Goal: Contribute content

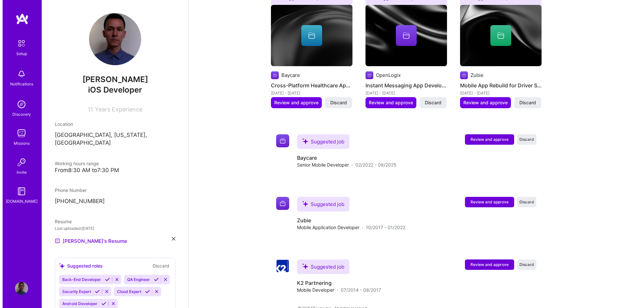
scroll to position [270, 0]
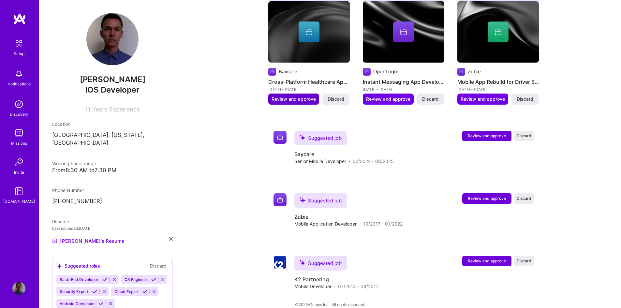
click at [286, 96] on span "Review and approve" at bounding box center [294, 99] width 44 height 7
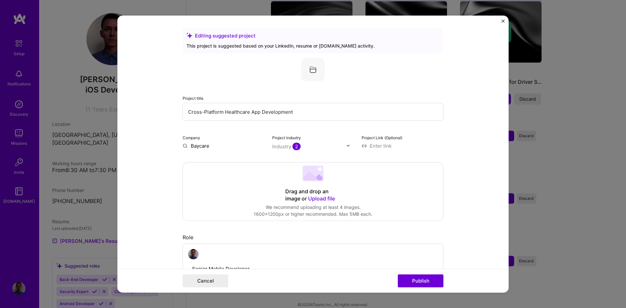
scroll to position [0, 0]
click at [417, 279] on button "Publish" at bounding box center [421, 281] width 46 height 13
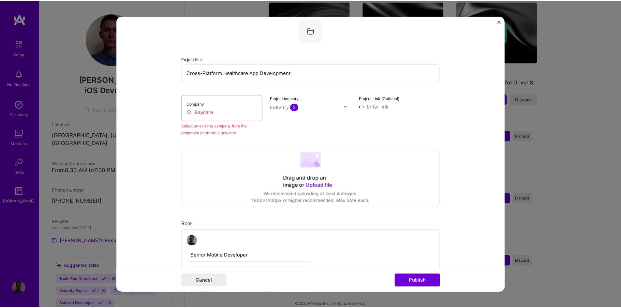
scroll to position [43, 0]
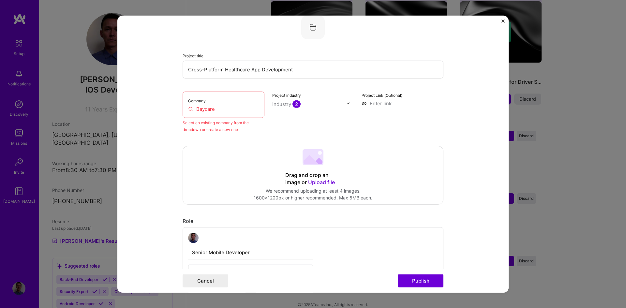
click at [199, 108] on input "Baycare" at bounding box center [223, 108] width 71 height 7
click at [220, 110] on input "Baycare" at bounding box center [223, 108] width 71 height 7
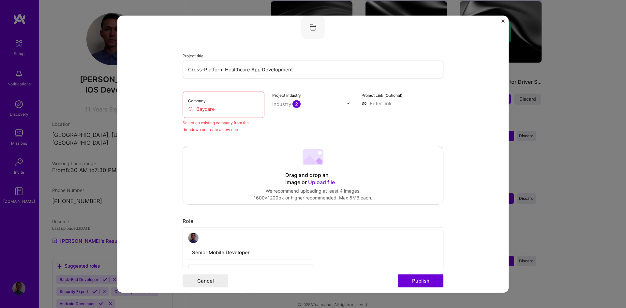
click at [220, 110] on input "Baycare" at bounding box center [223, 108] width 71 height 7
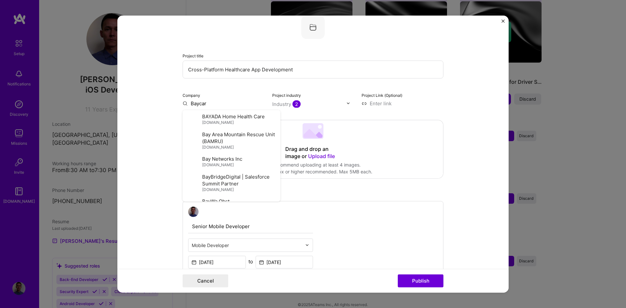
type input "Baycare"
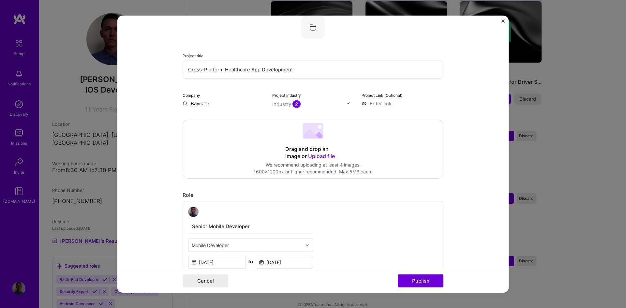
click at [504, 22] on img "Close" at bounding box center [503, 20] width 3 height 3
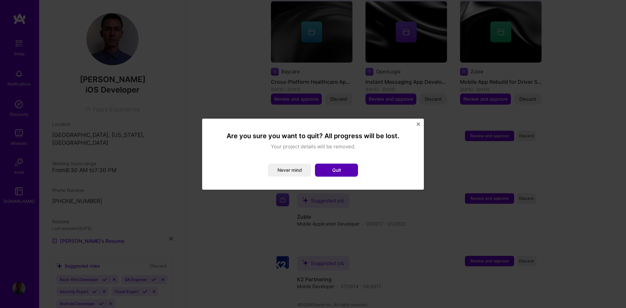
click at [341, 172] on button "Quit" at bounding box center [336, 170] width 43 height 13
